Goal: Information Seeking & Learning: Learn about a topic

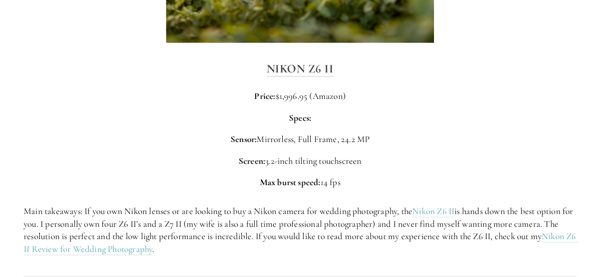
scroll to position [1446, 0]
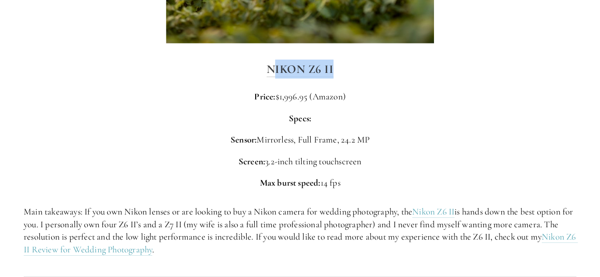
drag, startPoint x: 337, startPoint y: 51, endPoint x: 268, endPoint y: 47, distance: 68.8
click at [268, 60] on h3 "Nikon Z6 II" at bounding box center [300, 69] width 552 height 19
click at [204, 155] on p "Screen: 3.2-inch tilting touchscreen" at bounding box center [300, 161] width 552 height 13
click at [147, 232] on link "Nikon Z6 II Review for Wedding Photography" at bounding box center [301, 243] width 554 height 25
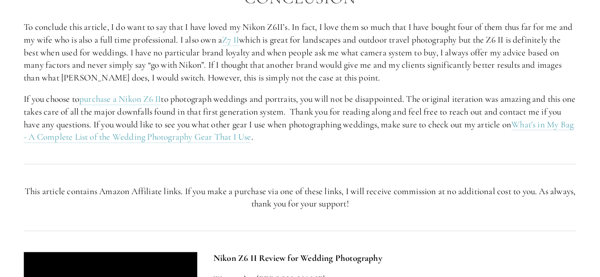
scroll to position [1765, 0]
click at [116, 102] on link "purchase a Nikon Z6 II" at bounding box center [120, 100] width 82 height 12
